Goal: Task Accomplishment & Management: Manage account settings

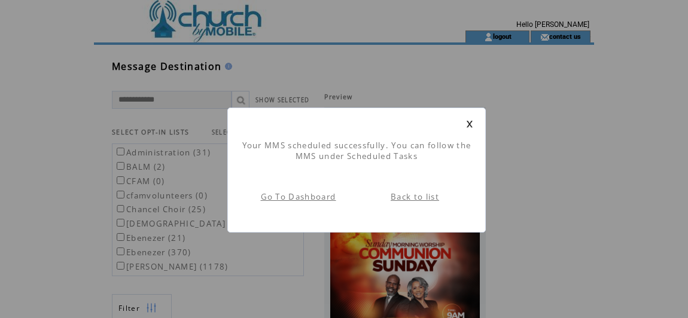
scroll to position [1, 0]
click at [323, 199] on link "Go To Dashboard" at bounding box center [298, 196] width 75 height 11
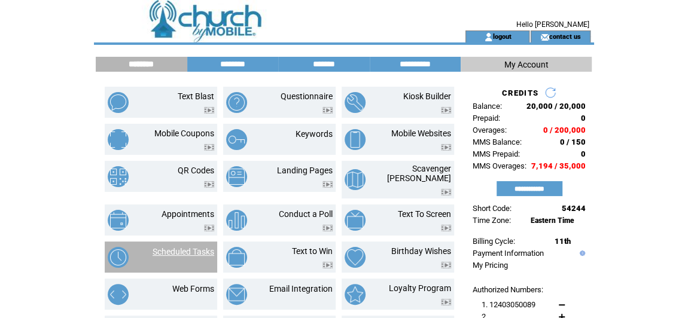
click at [179, 247] on link "Scheduled Tasks" at bounding box center [184, 252] width 62 height 10
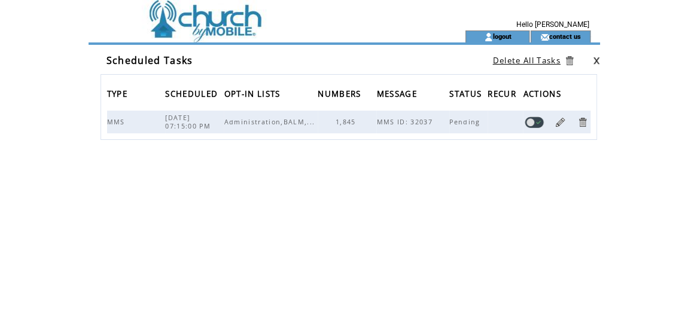
click at [598, 60] on link at bounding box center [596, 61] width 7 height 8
